Goal: Find contact information

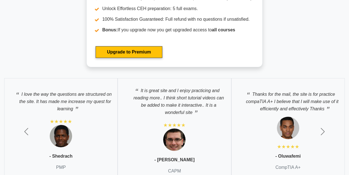
scroll to position [1383, 0]
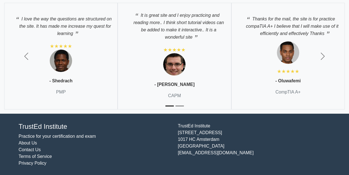
click at [29, 147] on link "Contact Us" at bounding box center [30, 149] width 22 height 5
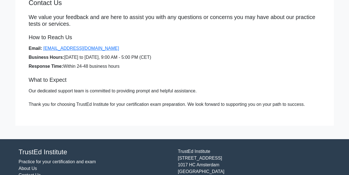
scroll to position [72, 0]
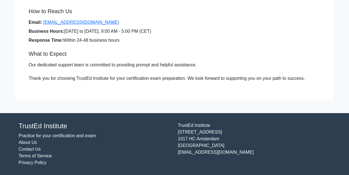
click at [29, 143] on link "About Us" at bounding box center [28, 142] width 18 height 5
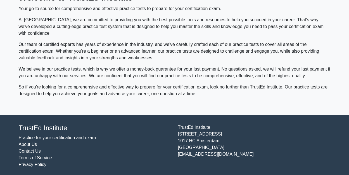
scroll to position [41, 0]
